Goal: Information Seeking & Learning: Check status

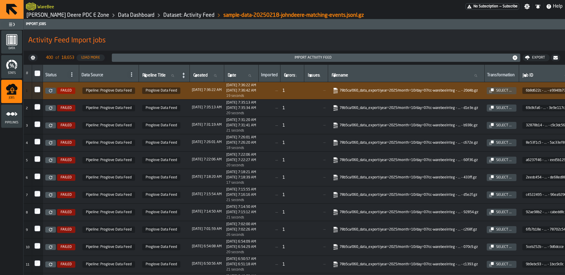
click at [34, 16] on link "[PERSON_NAME] Deere PDC E Zone" at bounding box center [67, 15] width 83 height 6
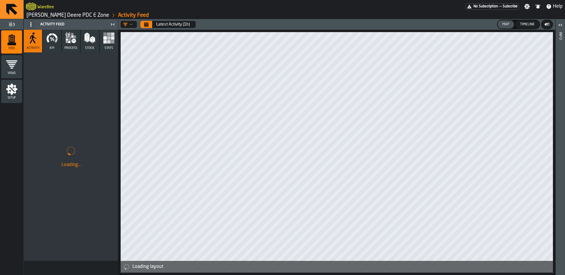
click at [56, 12] on link "[PERSON_NAME] Deere PDC E Zone" at bounding box center [67, 15] width 83 height 6
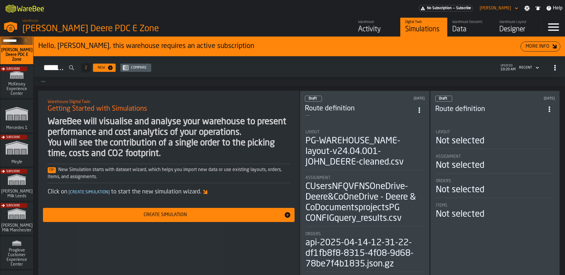
scroll to position [222, 0]
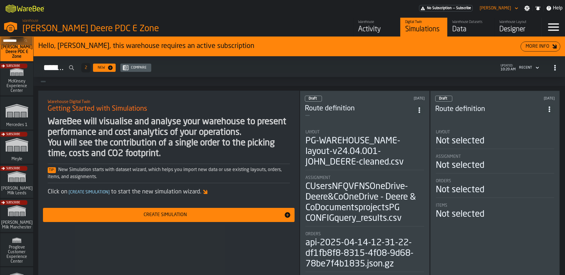
click at [17, 185] on div "Subscribe" at bounding box center [15, 183] width 33 height 34
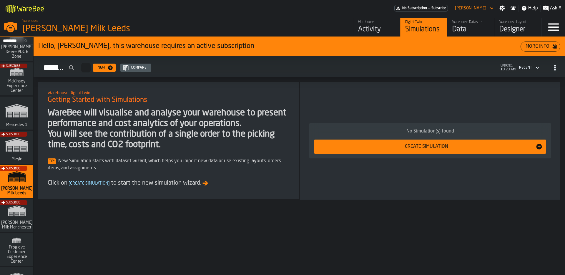
click at [376, 28] on div "Activity" at bounding box center [376, 29] width 37 height 9
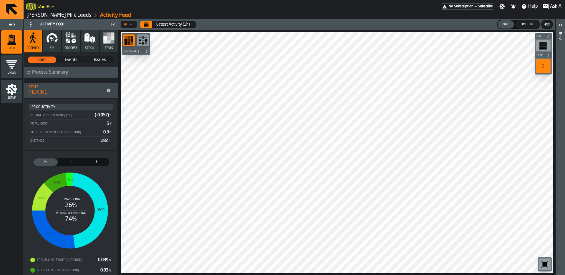
click at [56, 46] on button "KPI" at bounding box center [52, 41] width 18 height 23
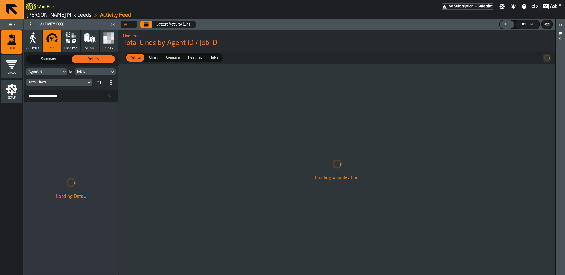
click at [95, 74] on div "Job Id" at bounding box center [92, 72] width 35 height 6
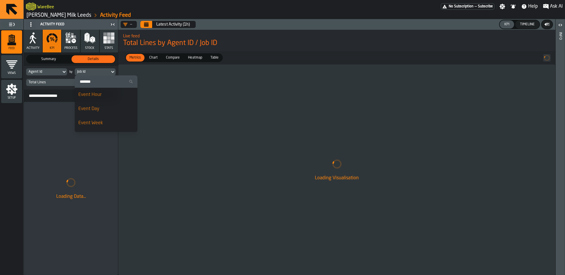
click at [101, 109] on div "Event Day" at bounding box center [106, 108] width 56 height 7
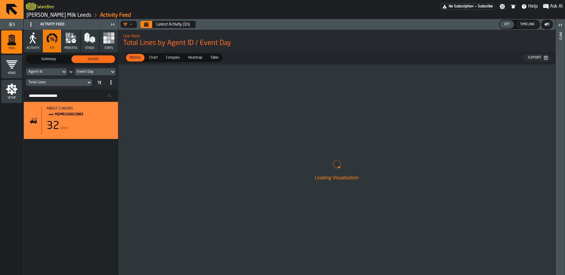
click at [33, 15] on link "[PERSON_NAME] Milk Leeds" at bounding box center [58, 15] width 65 height 6
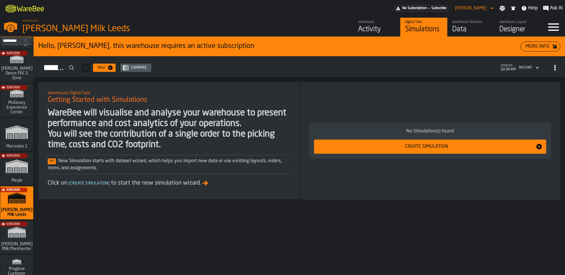
scroll to position [203, 0]
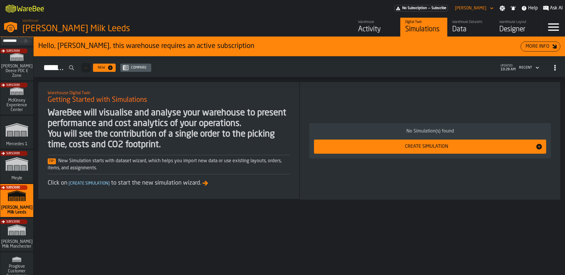
click at [20, 239] on div "Subscribe" at bounding box center [15, 236] width 33 height 34
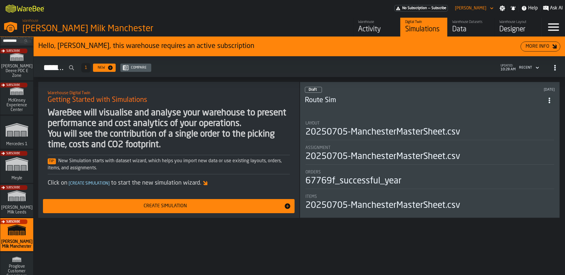
click at [385, 23] on div "Warehouse" at bounding box center [376, 22] width 37 height 4
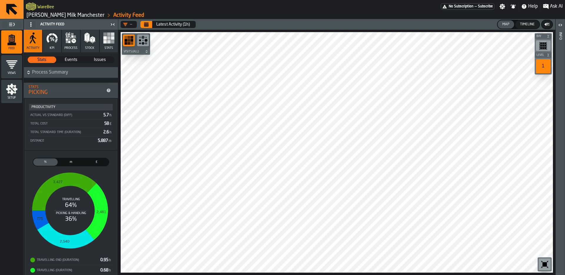
click at [53, 41] on icon "button" at bounding box center [52, 38] width 12 height 12
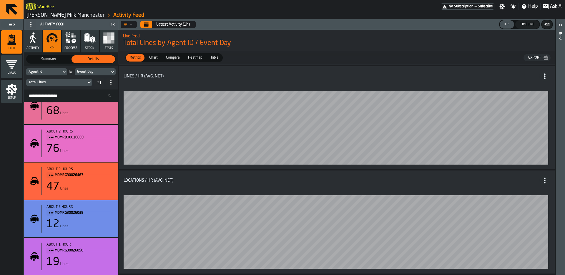
scroll to position [327, 0]
